Goal: Task Accomplishment & Management: Manage account settings

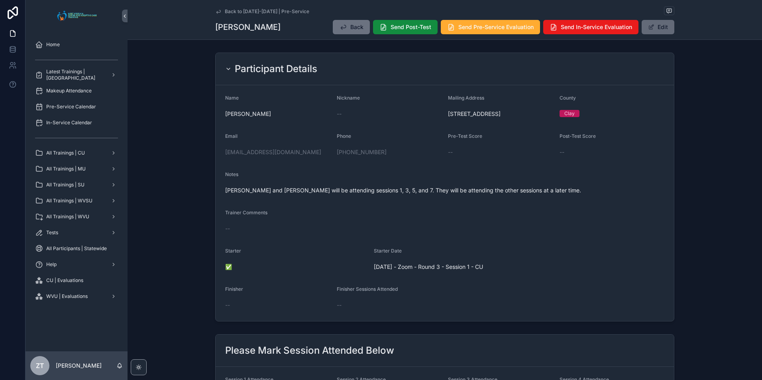
click at [658, 29] on button "Edit" at bounding box center [658, 27] width 33 height 14
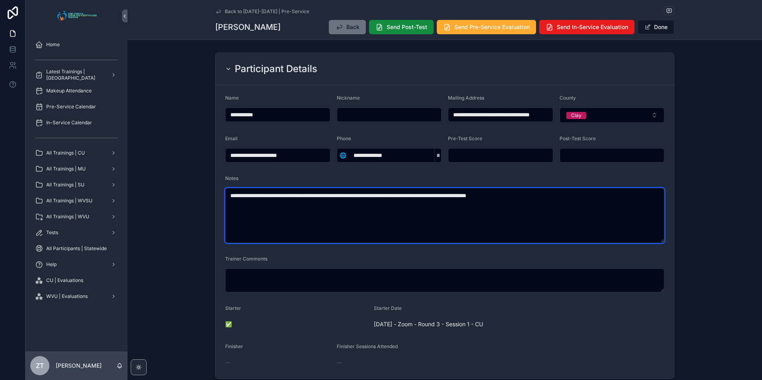
click at [542, 195] on textarea "**********" at bounding box center [444, 215] width 439 height 55
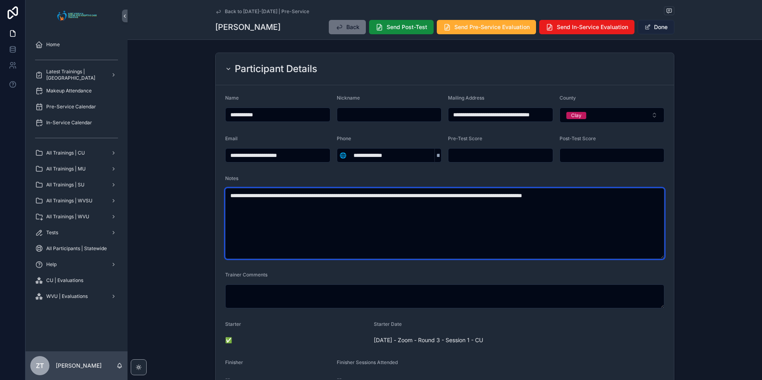
type textarea "**********"
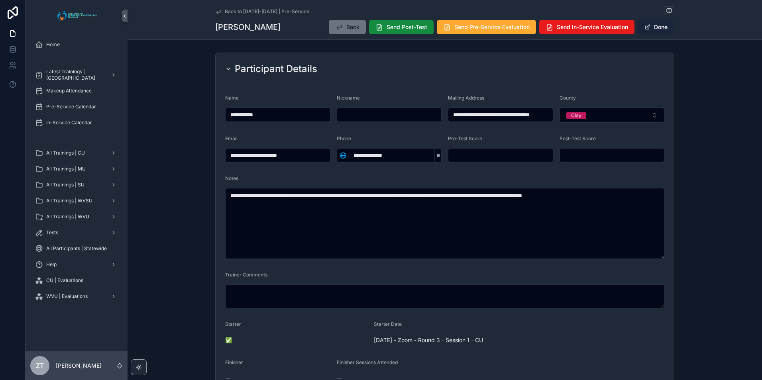
click at [652, 28] on button "Done" at bounding box center [656, 27] width 37 height 14
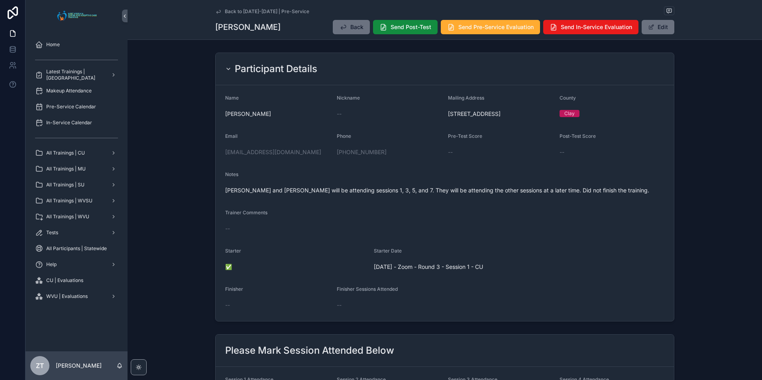
click at [217, 12] on icon "scrollable content" at bounding box center [218, 11] width 6 height 6
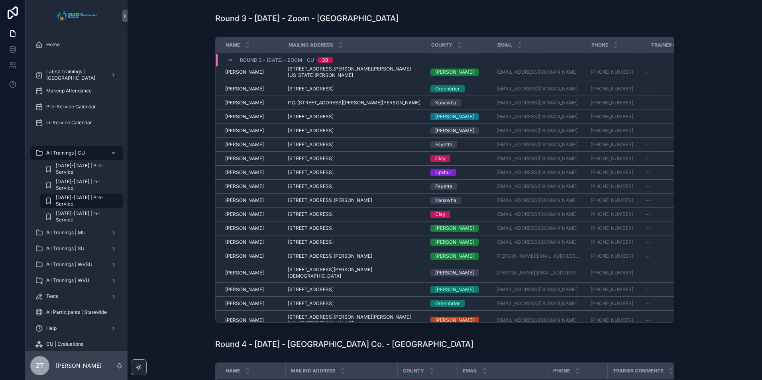
scroll to position [171, 0]
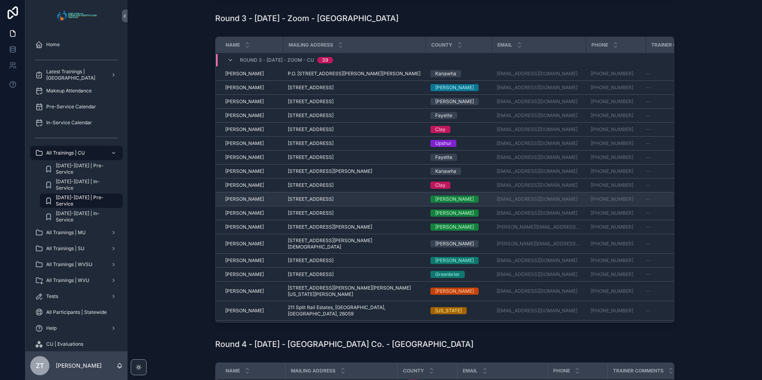
click at [257, 203] on span "[PERSON_NAME]" at bounding box center [244, 199] width 39 height 6
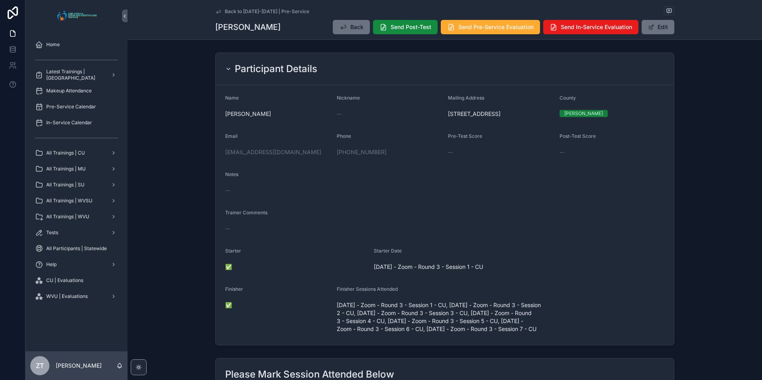
click at [215, 10] on icon "scrollable content" at bounding box center [218, 11] width 6 height 6
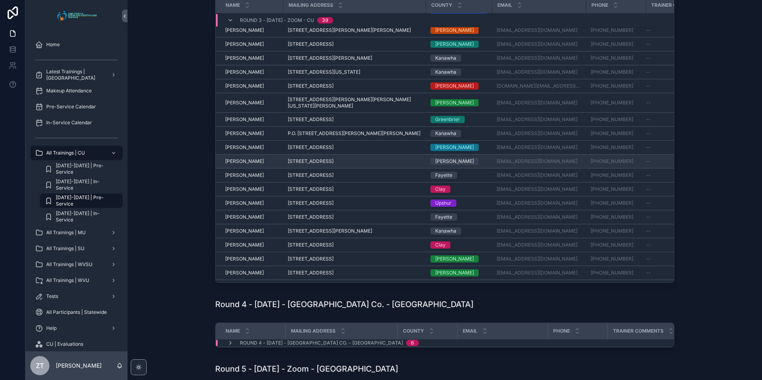
scroll to position [290, 0]
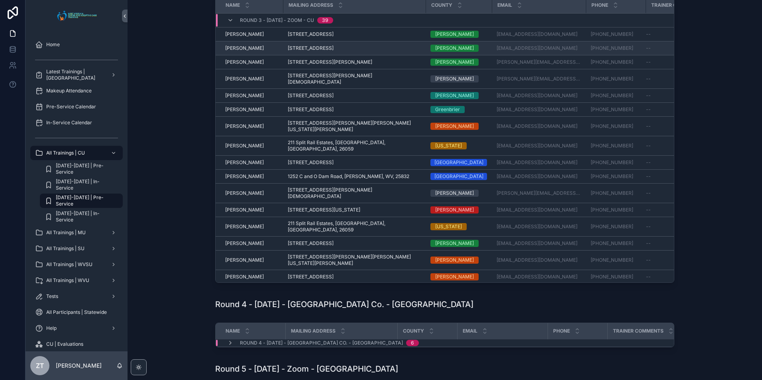
click at [249, 51] on span "[PERSON_NAME]" at bounding box center [244, 48] width 39 height 6
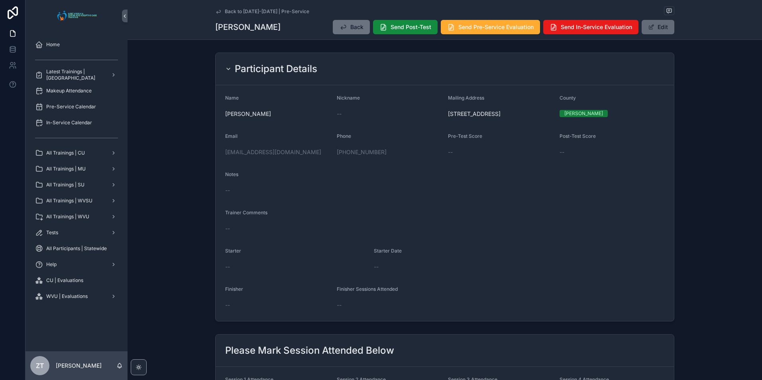
click at [664, 22] on button "Edit" at bounding box center [658, 27] width 33 height 14
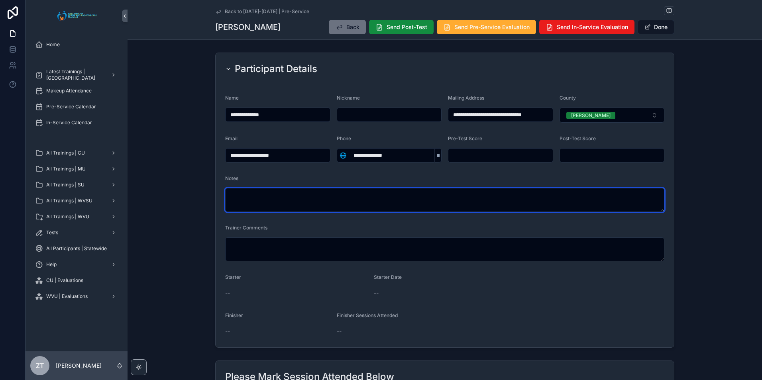
click at [344, 201] on textarea "scrollable content" at bounding box center [444, 200] width 439 height 24
type textarea "**********"
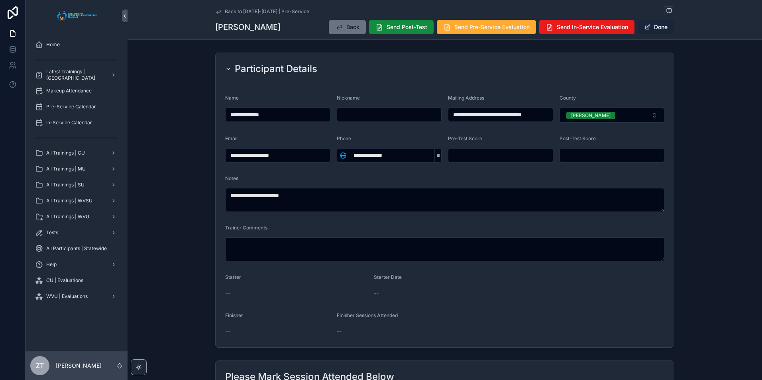
click at [648, 29] on span "scrollable content" at bounding box center [648, 27] width 6 height 6
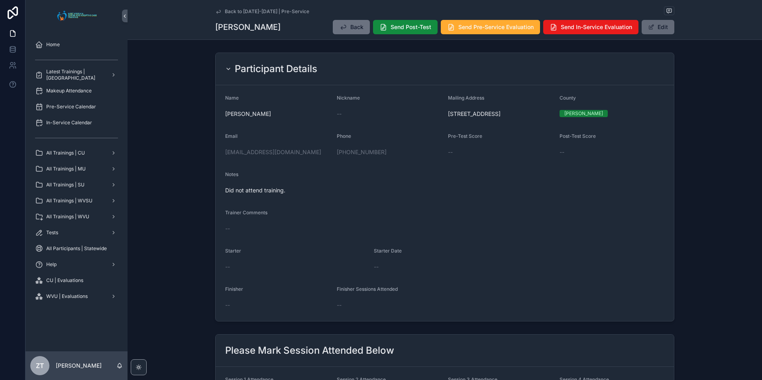
click at [668, 23] on button "Edit" at bounding box center [658, 27] width 33 height 14
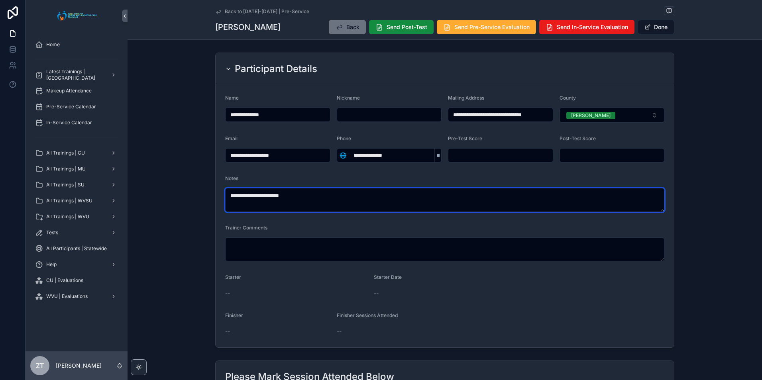
click at [365, 201] on textarea "**********" at bounding box center [444, 200] width 439 height 24
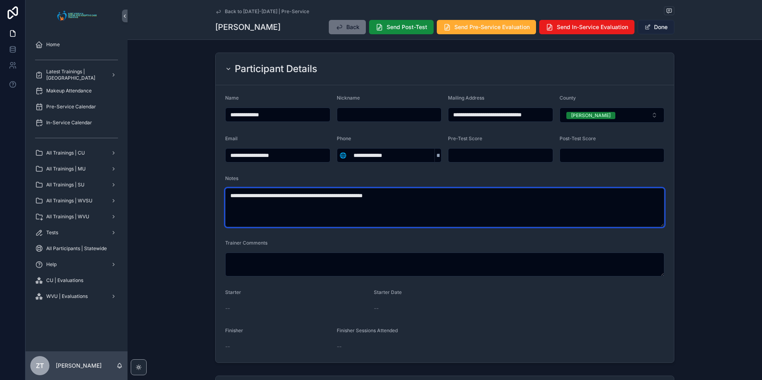
type textarea "**********"
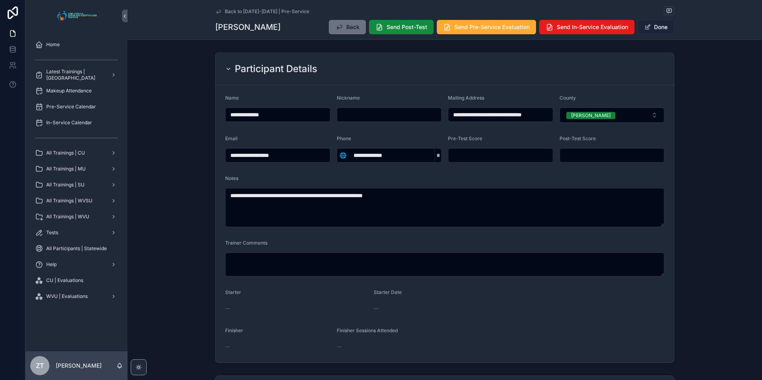
click at [648, 30] on span "scrollable content" at bounding box center [648, 27] width 6 height 6
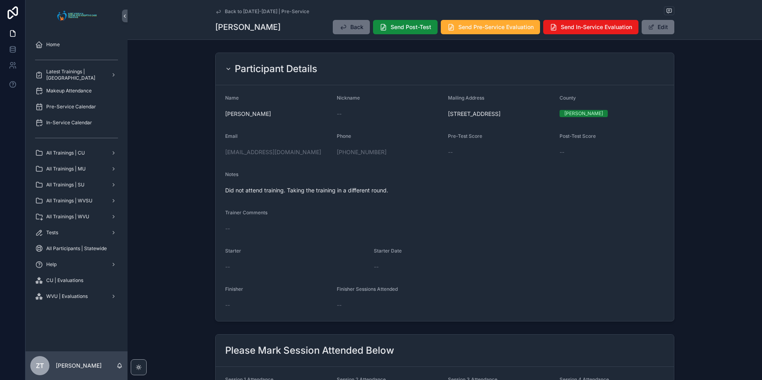
click at [219, 10] on icon "scrollable content" at bounding box center [218, 11] width 6 height 6
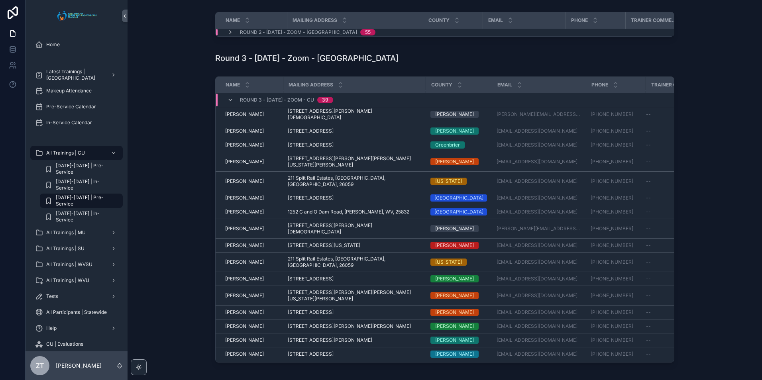
scroll to position [294, 0]
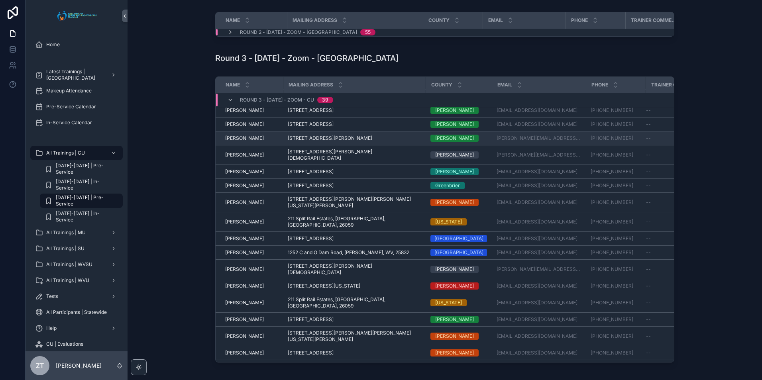
click at [238, 142] on span "[PERSON_NAME]" at bounding box center [244, 138] width 39 height 6
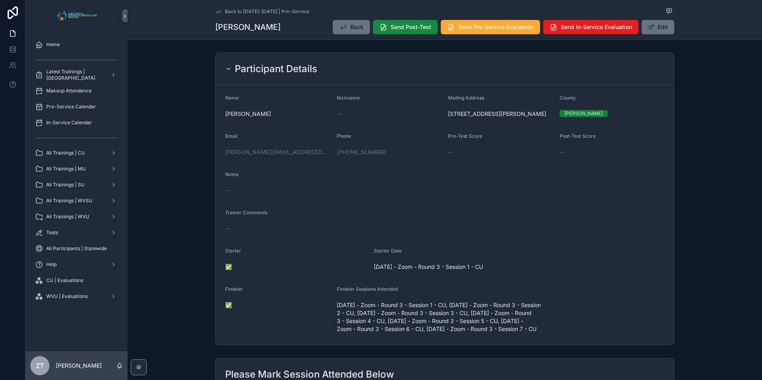
click at [217, 11] on icon "scrollable content" at bounding box center [218, 11] width 6 height 6
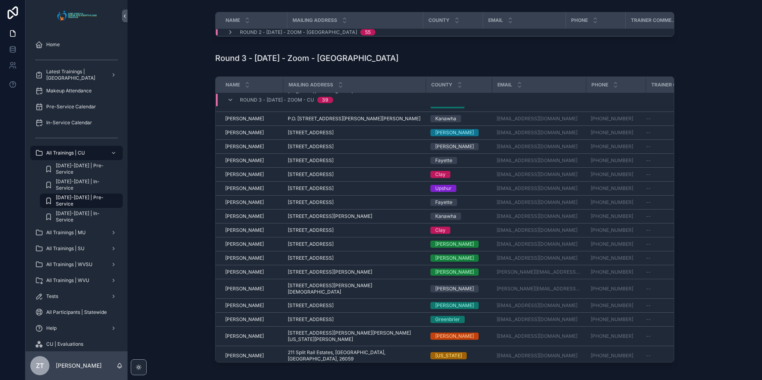
scroll to position [211, 0]
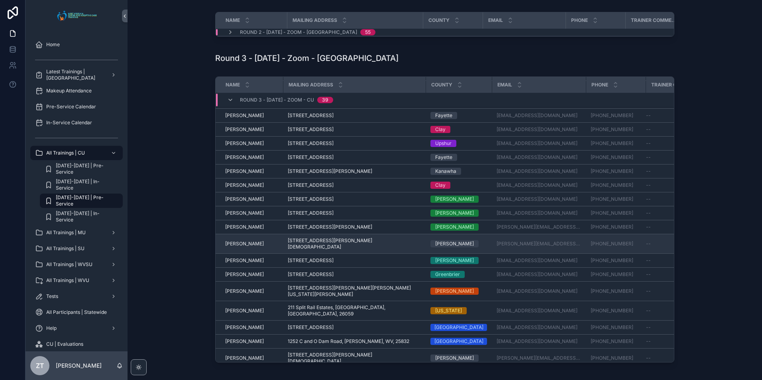
click at [235, 243] on span "[PERSON_NAME]" at bounding box center [244, 244] width 39 height 6
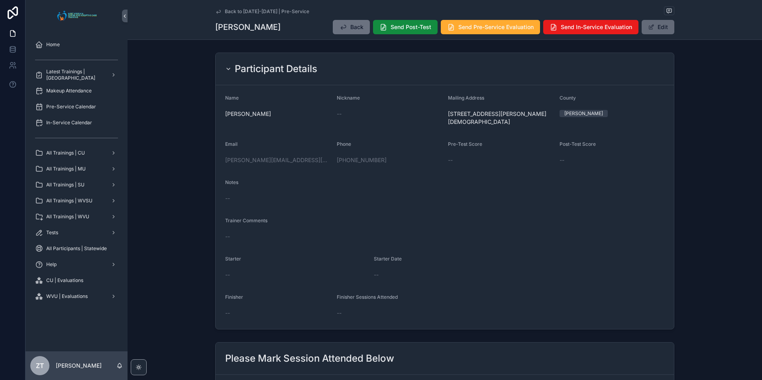
click at [657, 29] on button "Edit" at bounding box center [658, 27] width 33 height 14
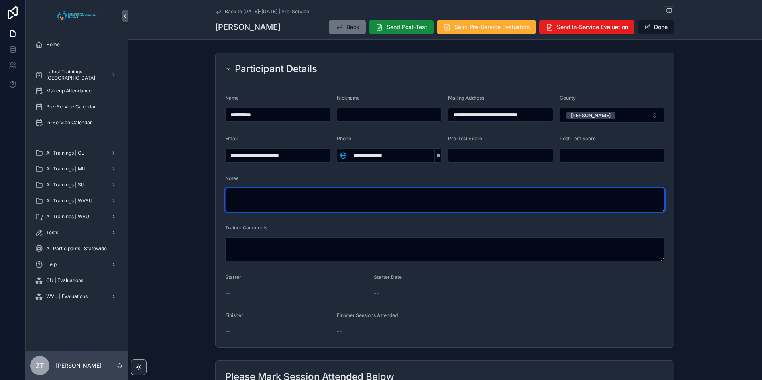
click at [281, 202] on textarea "scrollable content" at bounding box center [444, 200] width 439 height 24
type textarea "**********"
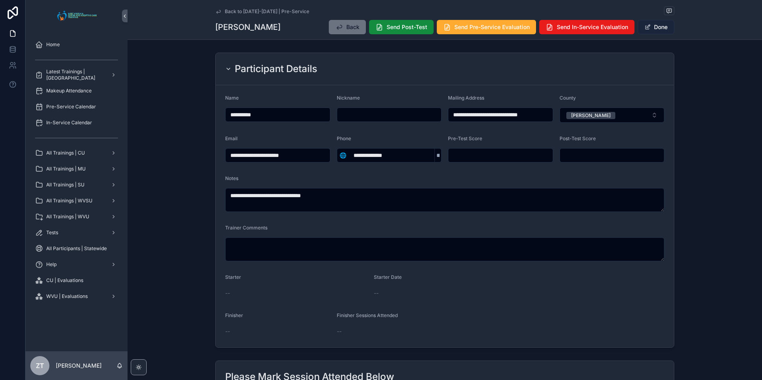
click at [651, 27] on button "Done" at bounding box center [656, 27] width 37 height 14
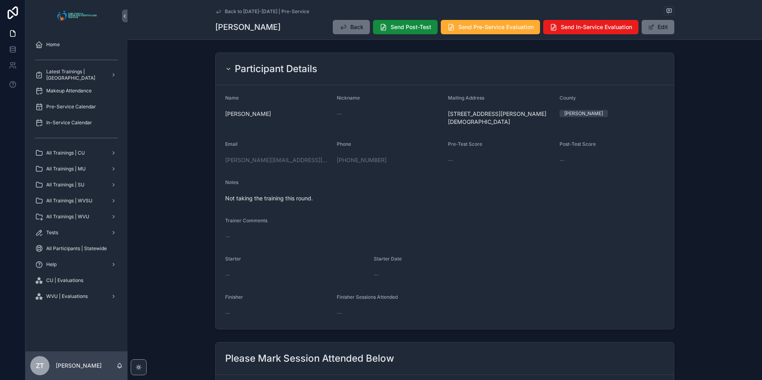
click at [218, 12] on icon "scrollable content" at bounding box center [218, 11] width 6 height 6
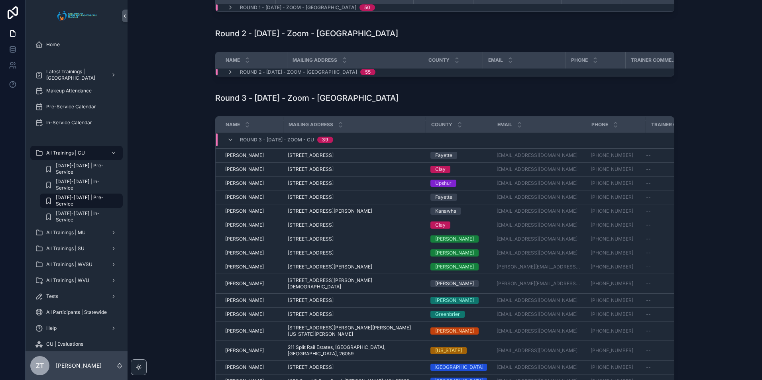
scroll to position [250, 0]
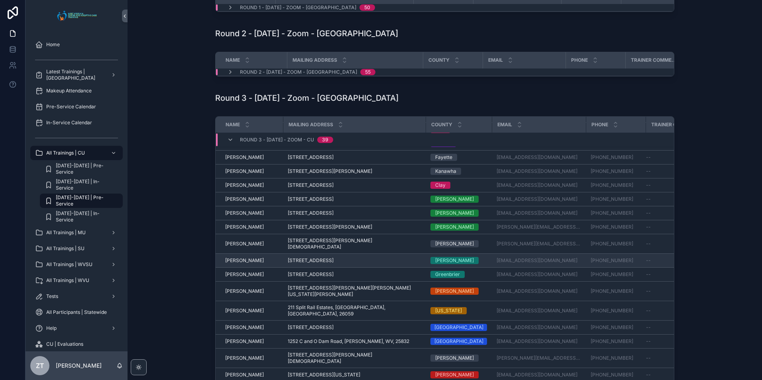
click at [244, 258] on span "[PERSON_NAME]" at bounding box center [244, 261] width 39 height 6
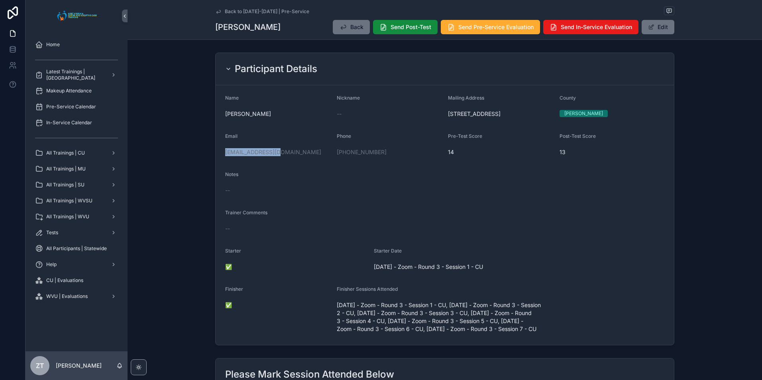
drag, startPoint x: 284, startPoint y: 152, endPoint x: 222, endPoint y: 155, distance: 61.5
click at [222, 155] on form "Name [PERSON_NAME] Nickname -- Mailing Address [STREET_ADDRESS] Email [EMAIL_AD…" at bounding box center [445, 215] width 459 height 260
copy link "[EMAIL_ADDRESS][DOMAIN_NAME]"
click at [218, 10] on icon "scrollable content" at bounding box center [219, 11] width 4 height 3
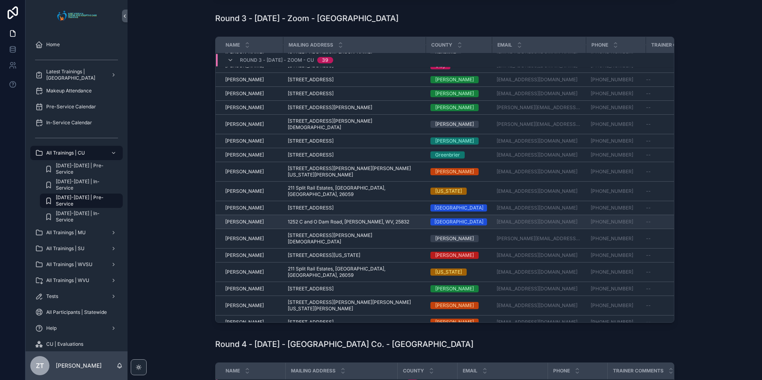
scroll to position [250, 0]
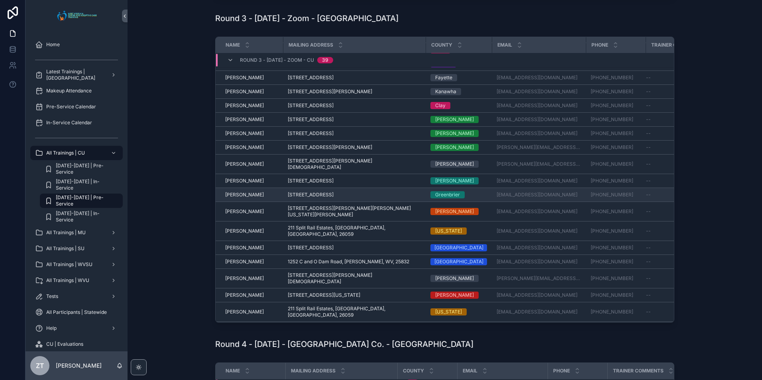
click at [241, 192] on span "[PERSON_NAME]" at bounding box center [244, 195] width 39 height 6
